Goal: Find specific page/section: Find specific page/section

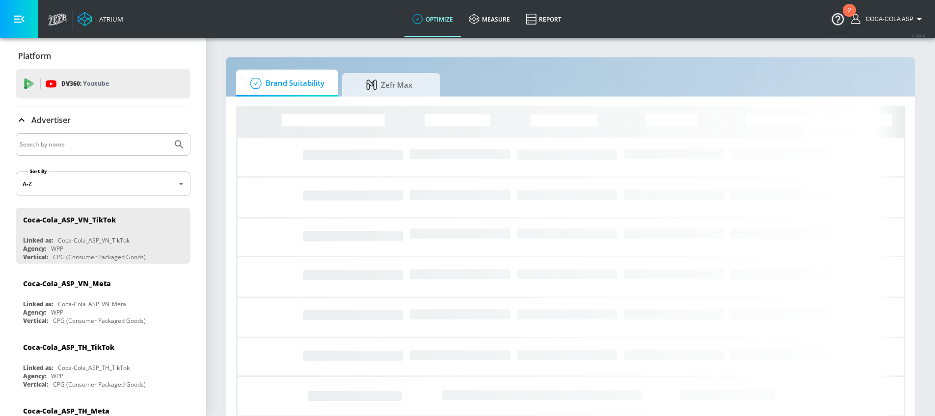
click at [105, 138] on input "Search by name" at bounding box center [94, 144] width 149 height 13
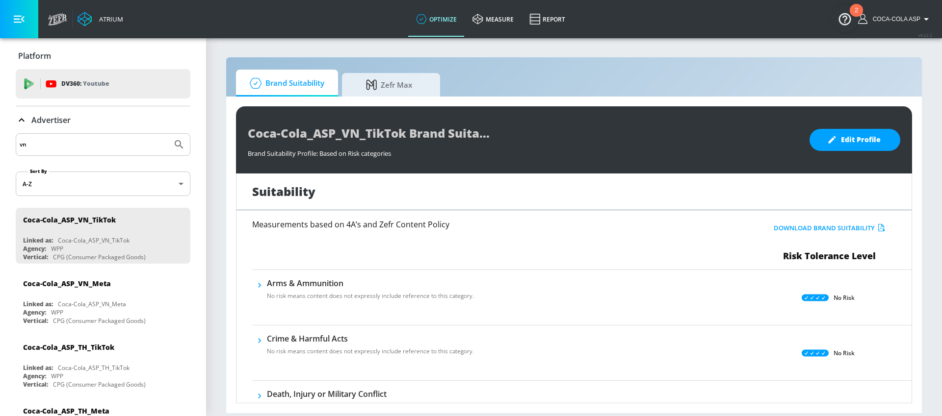
type input "vn"
click at [176, 138] on button "Submit Search" at bounding box center [179, 145] width 22 height 22
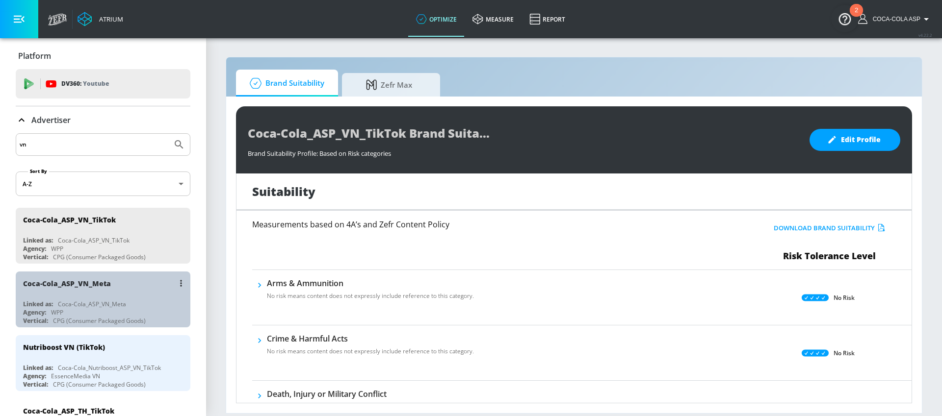
click at [141, 278] on div "Coca-Cola_ASP_VN_Meta" at bounding box center [105, 284] width 165 height 24
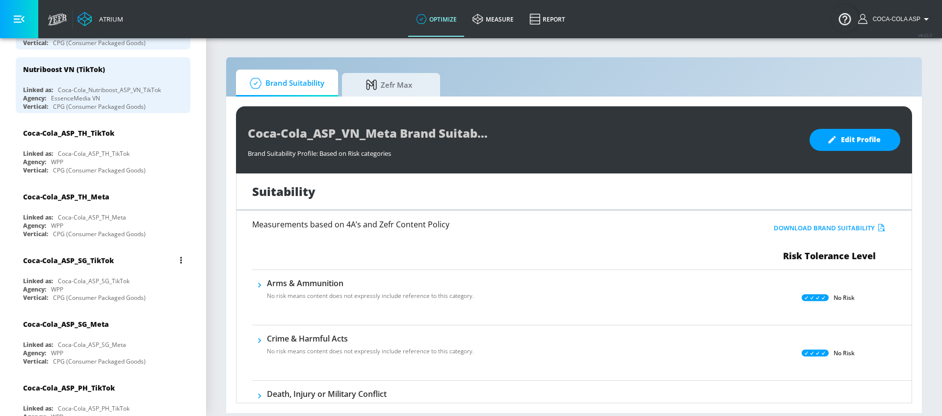
scroll to position [331, 0]
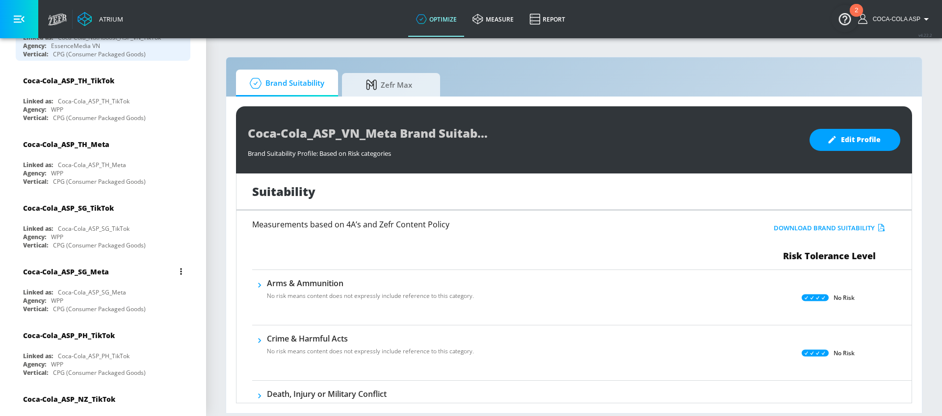
click at [121, 267] on div "Coca-Cola_ASP_SG_Meta" at bounding box center [105, 272] width 165 height 24
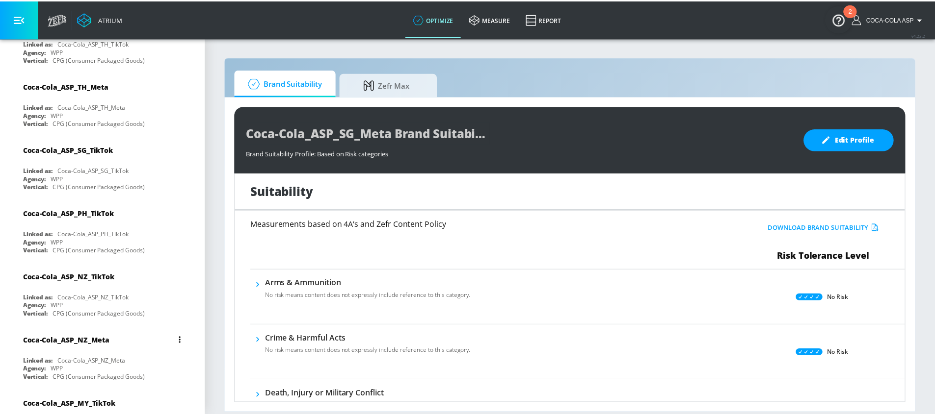
scroll to position [490, 0]
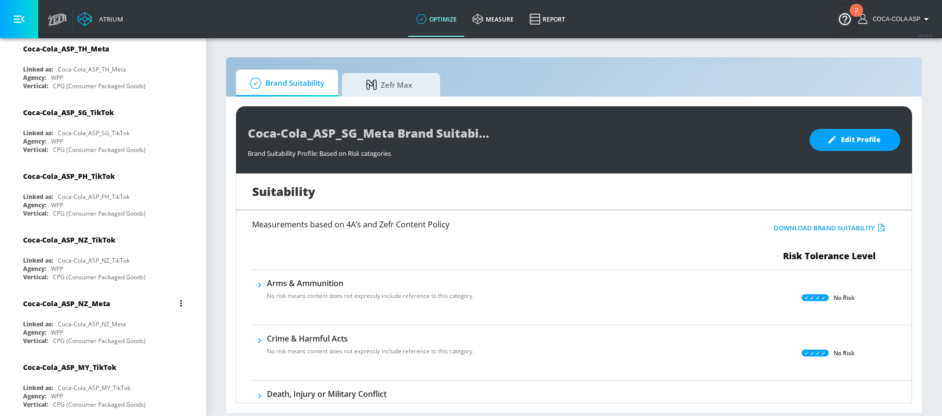
click at [122, 322] on div "Coca-Cola_ASP_NZ_Meta" at bounding box center [92, 324] width 68 height 8
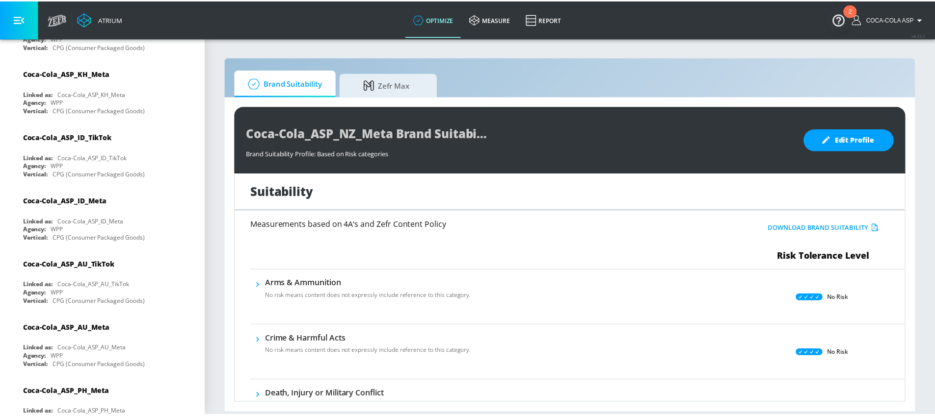
scroll to position [1004, 0]
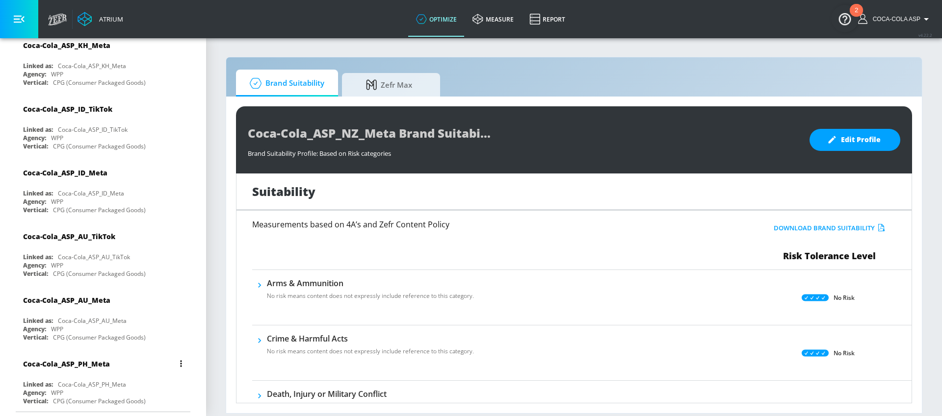
click at [131, 369] on div "Coca-Cola_ASP_PH_Meta" at bounding box center [105, 364] width 165 height 24
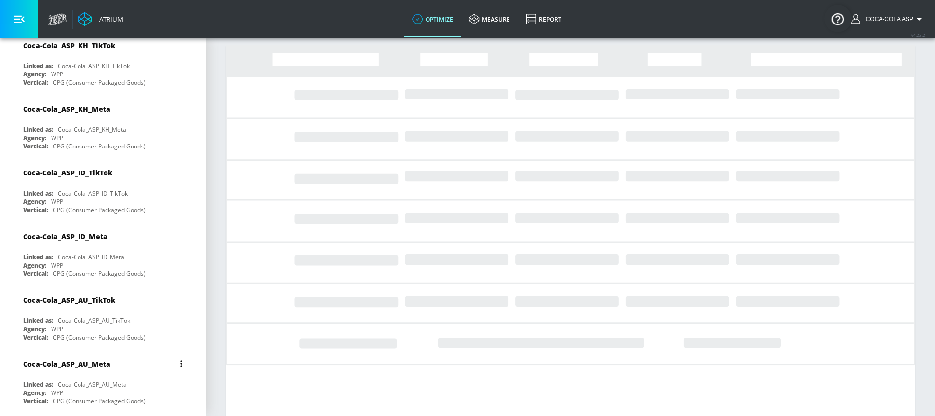
scroll to position [22, 0]
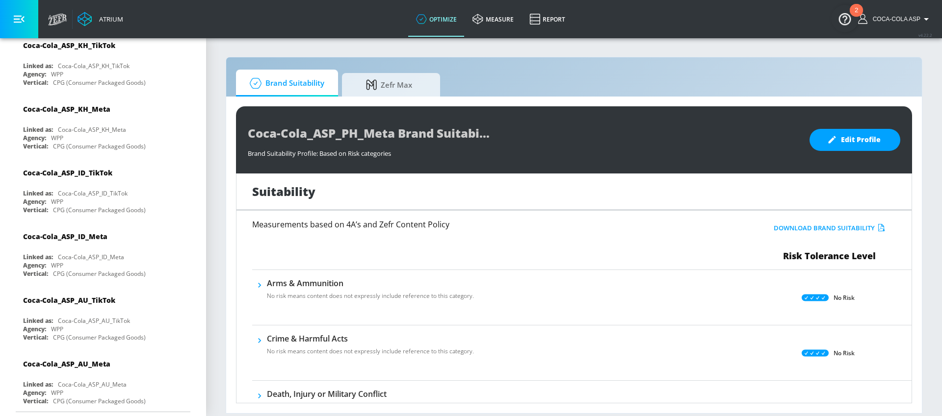
click at [854, 19] on img "Open Resource Center, 2 new notifications" at bounding box center [844, 18] width 27 height 27
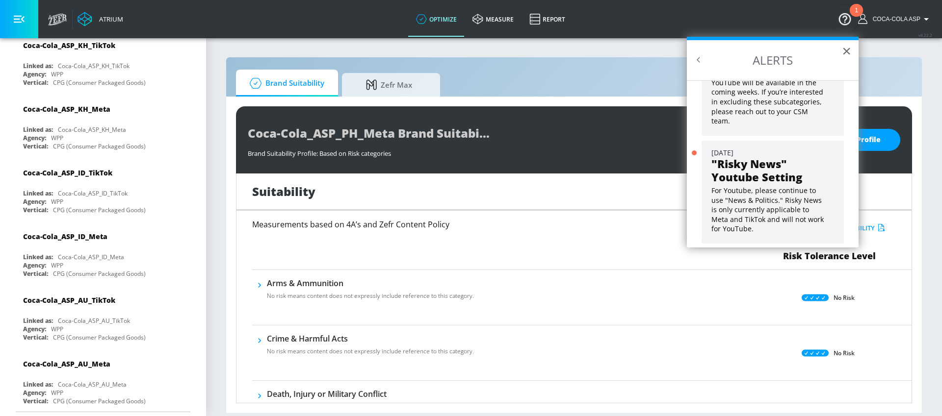
scroll to position [88, 0]
click at [842, 52] on button "×" at bounding box center [846, 51] width 9 height 16
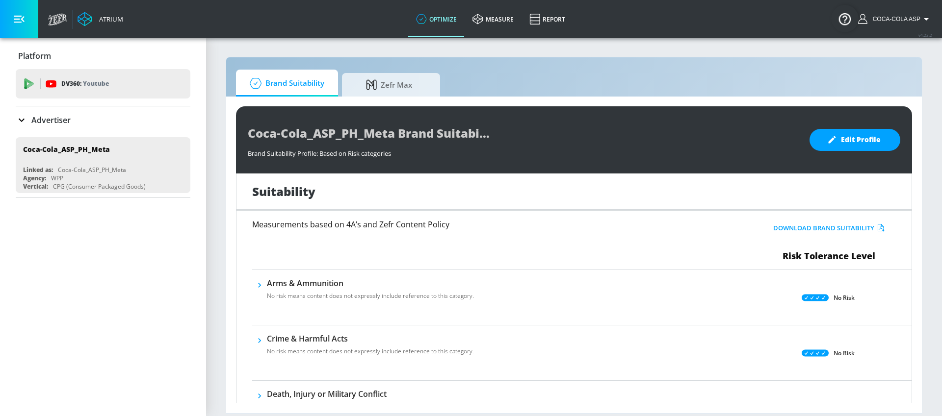
click at [55, 129] on div "Advertiser" at bounding box center [103, 119] width 175 height 27
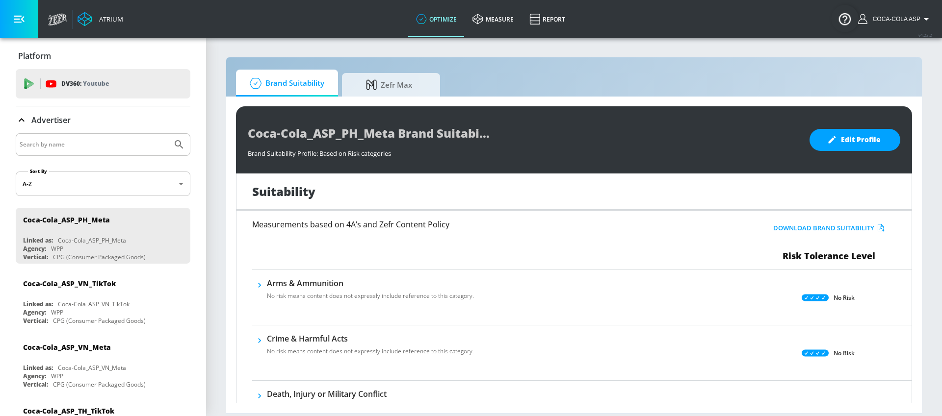
click at [90, 140] on input "Search by name" at bounding box center [94, 144] width 149 height 13
type input "nutriboost"
click at [168, 134] on button "Submit Search" at bounding box center [179, 145] width 22 height 22
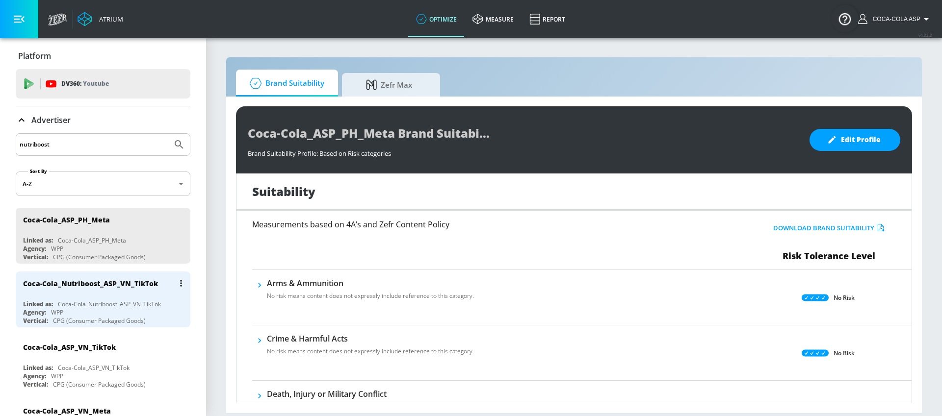
click at [147, 285] on div "Coca-Cola_Nutriboost_ASP_VN_TikTok" at bounding box center [90, 283] width 135 height 9
